Goal: Transaction & Acquisition: Purchase product/service

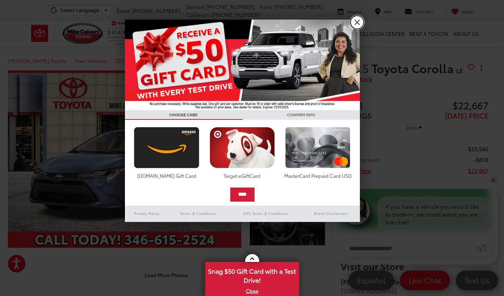
click at [356, 20] on link "X" at bounding box center [356, 22] width 13 height 13
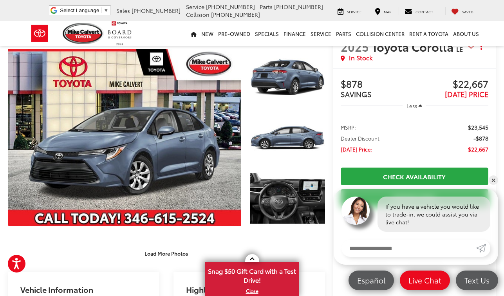
scroll to position [30, 0]
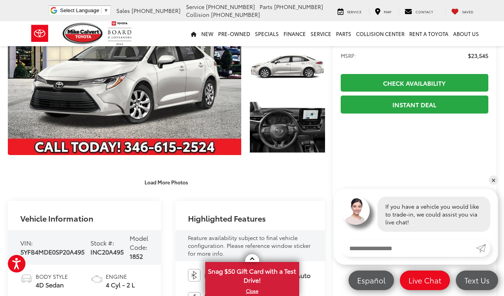
scroll to position [94, 0]
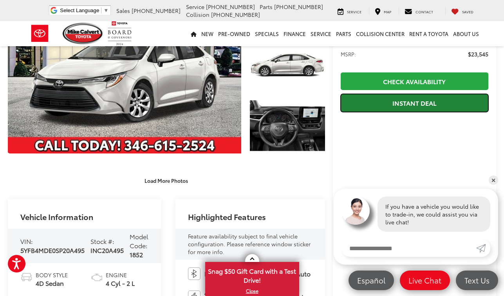
click at [418, 103] on link "Instant Deal" at bounding box center [415, 103] width 148 height 18
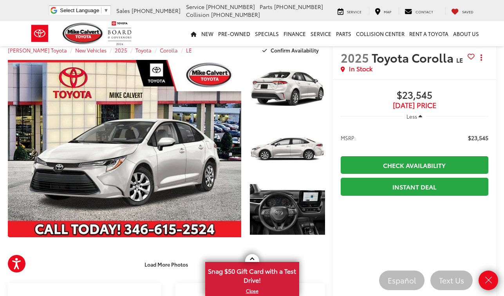
scroll to position [0, 0]
